Goal: Check status: Check status

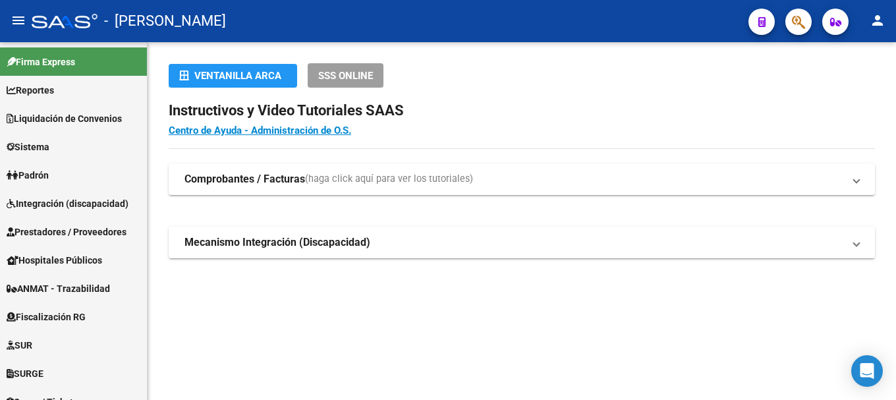
click at [804, 18] on icon "button" at bounding box center [798, 21] width 13 height 15
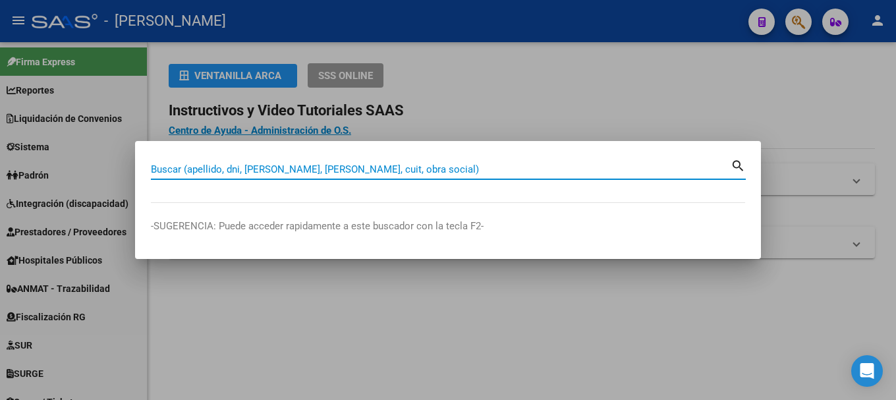
paste input "45476248"
type input "45476248"
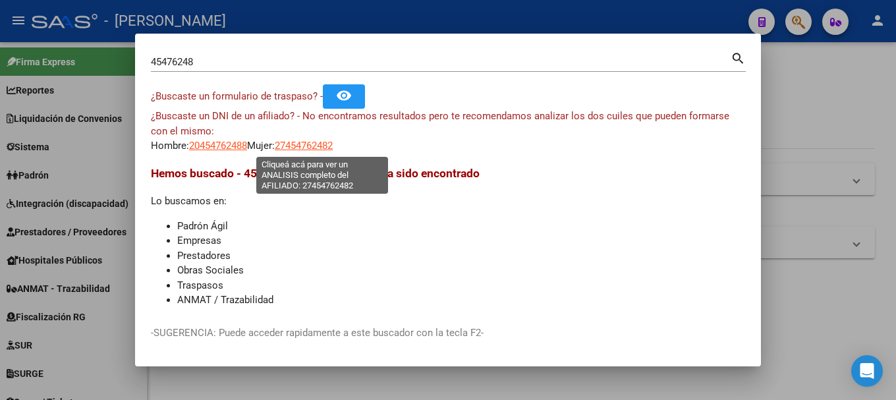
click at [316, 145] on span "27454762482" at bounding box center [304, 146] width 58 height 12
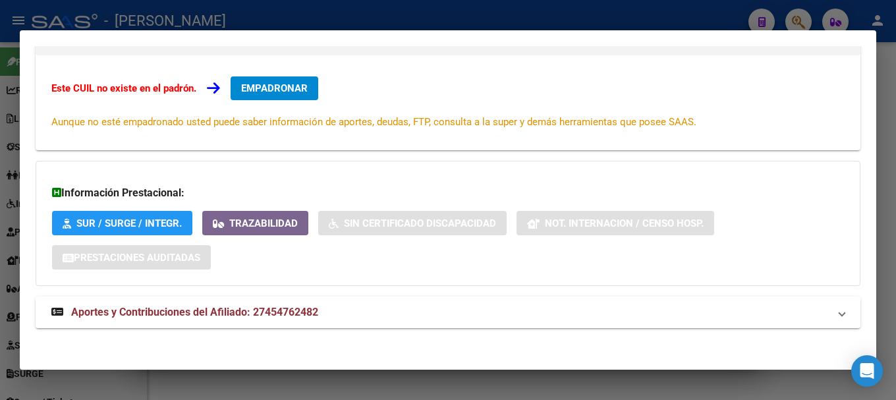
scroll to position [216, 0]
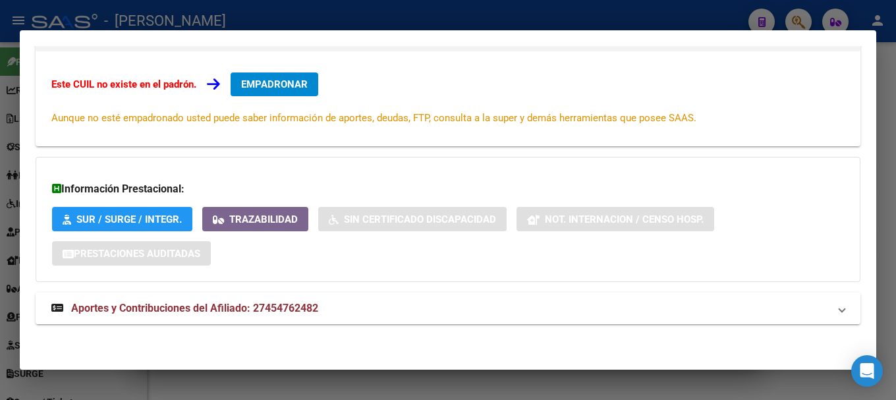
click at [360, 303] on mat-panel-title "Aportes y Contribuciones del Afiliado: 27454762482" at bounding box center [439, 308] width 777 height 16
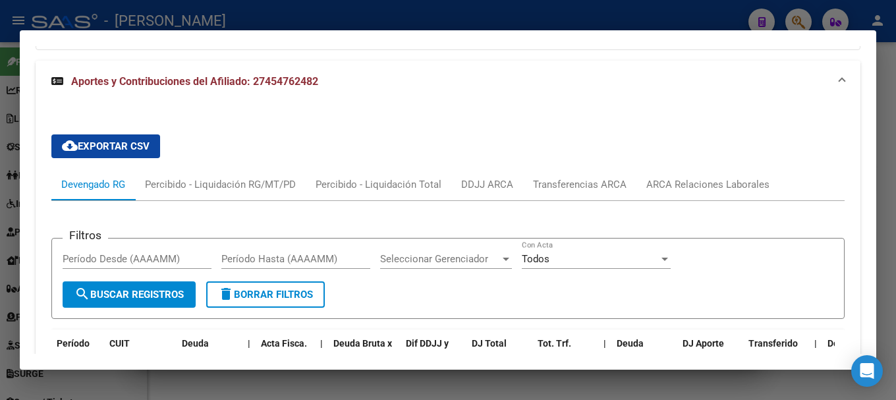
scroll to position [557, 0]
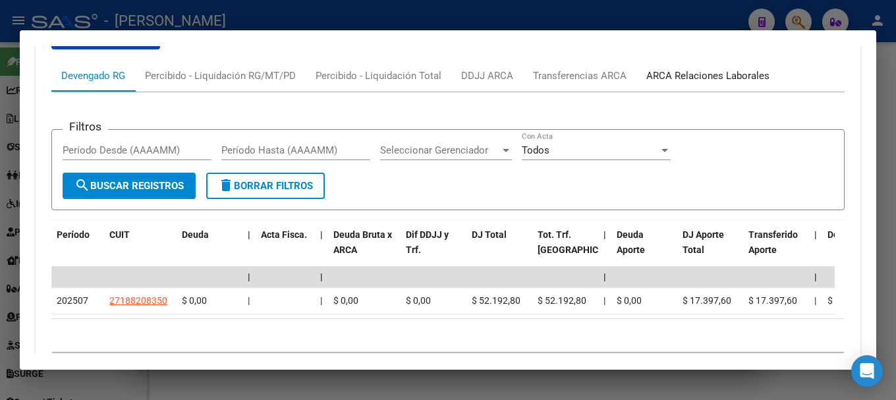
click at [724, 85] on div "ARCA Relaciones Laborales" at bounding box center [707, 76] width 143 height 32
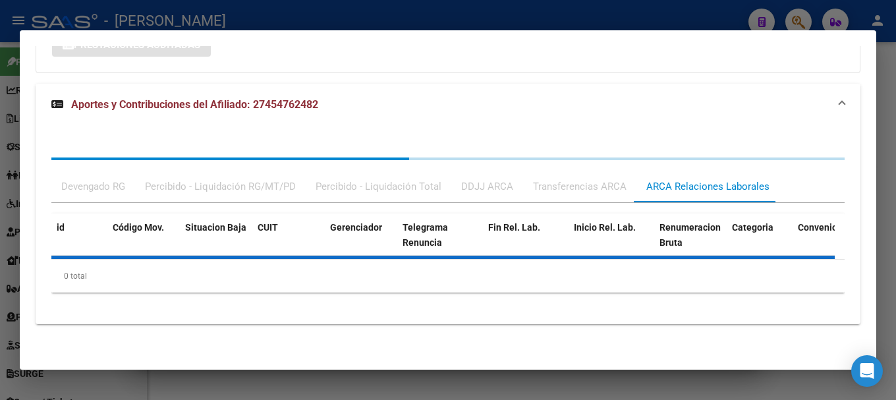
scroll to position [486, 0]
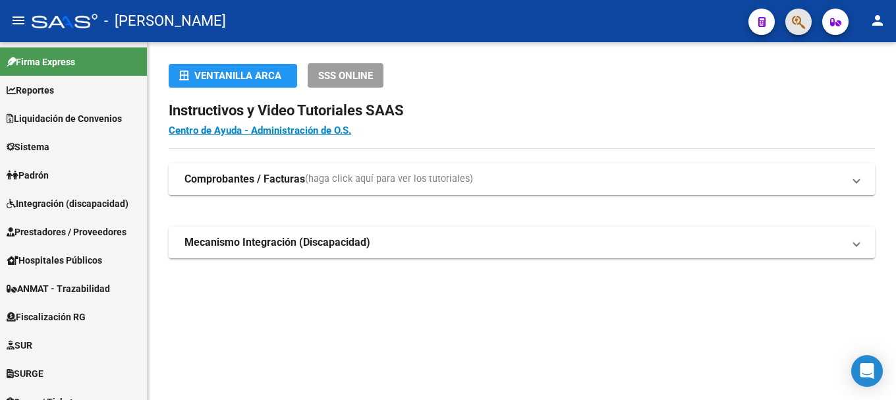
click at [796, 30] on span "button" at bounding box center [798, 22] width 13 height 27
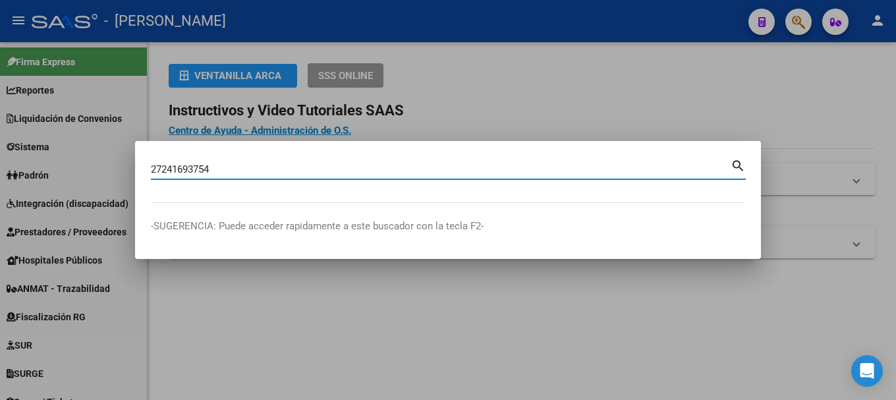
type input "27241693754"
